Goal: Check status: Check status

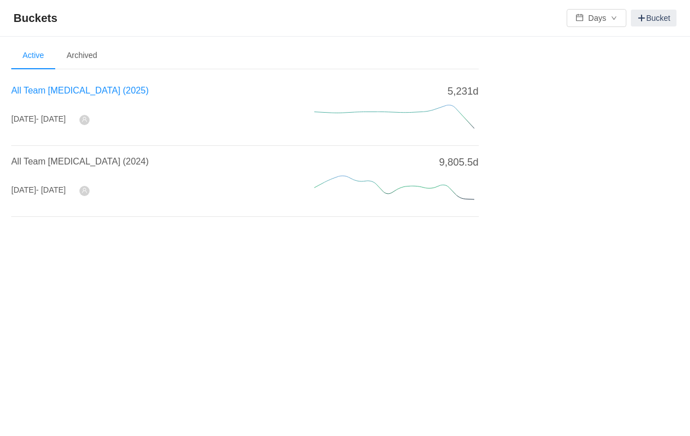
click at [50, 93] on span "All Team [MEDICAL_DATA] (2025)" at bounding box center [80, 91] width 138 height 10
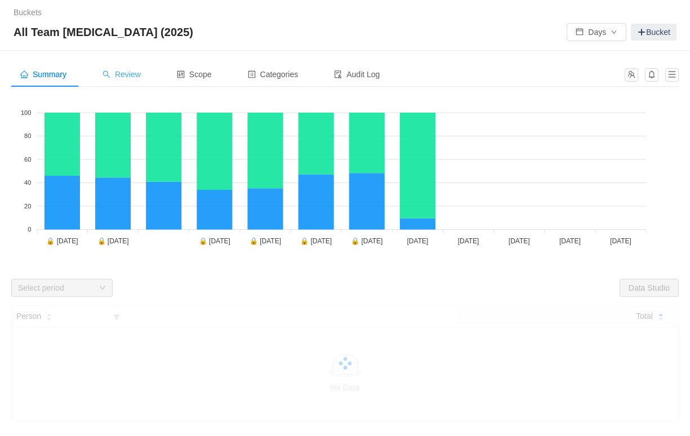
click at [132, 81] on div "Review" at bounding box center [122, 74] width 56 height 25
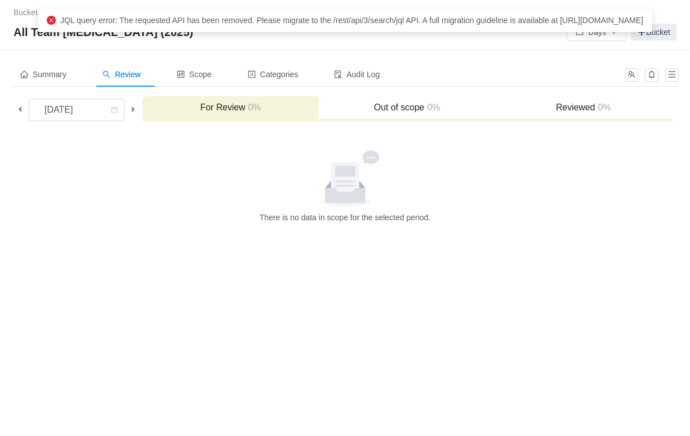
click at [20, 110] on span at bounding box center [20, 109] width 9 height 9
